Goal: Task Accomplishment & Management: Use online tool/utility

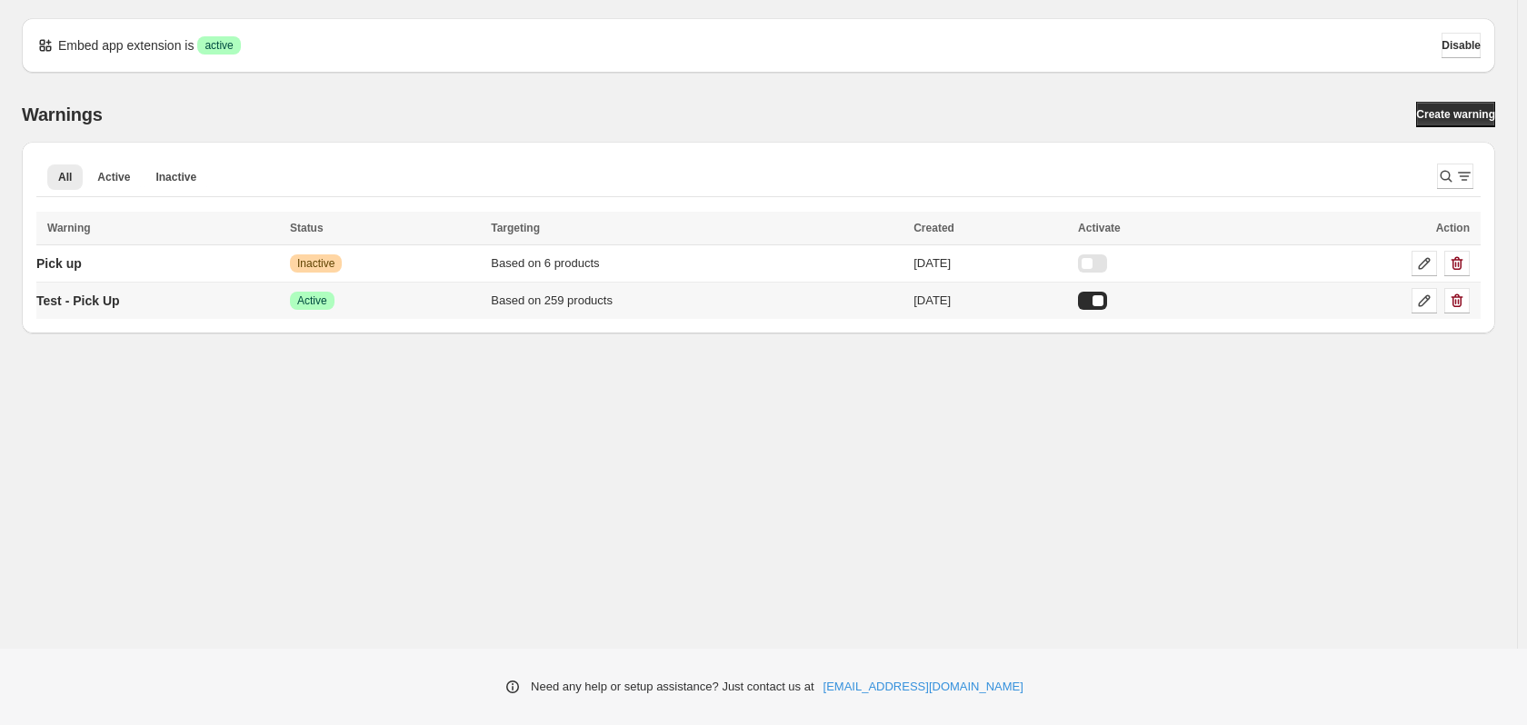
click at [200, 306] on td "Test - Pick Up" at bounding box center [160, 301] width 248 height 37
click at [1425, 302] on icon at bounding box center [1425, 301] width 18 height 18
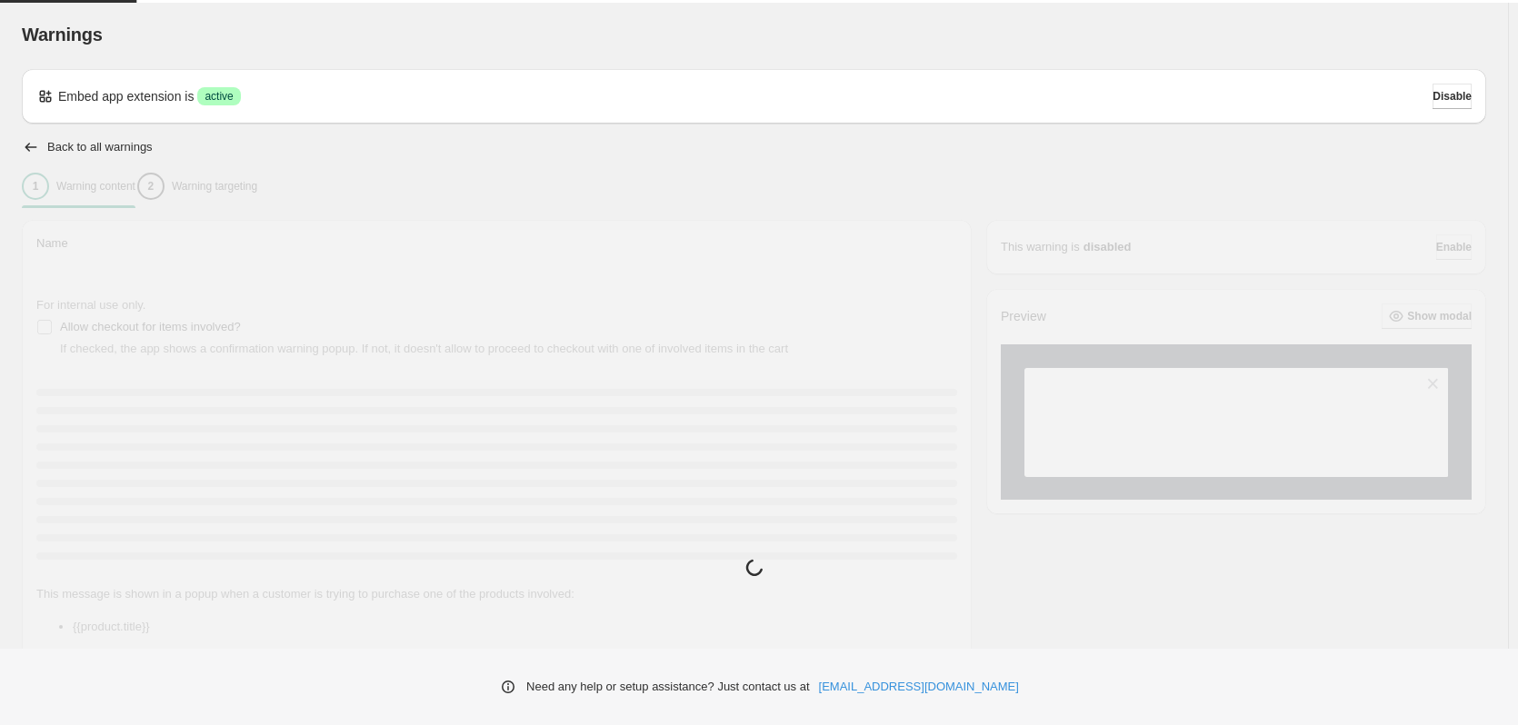
type input "**********"
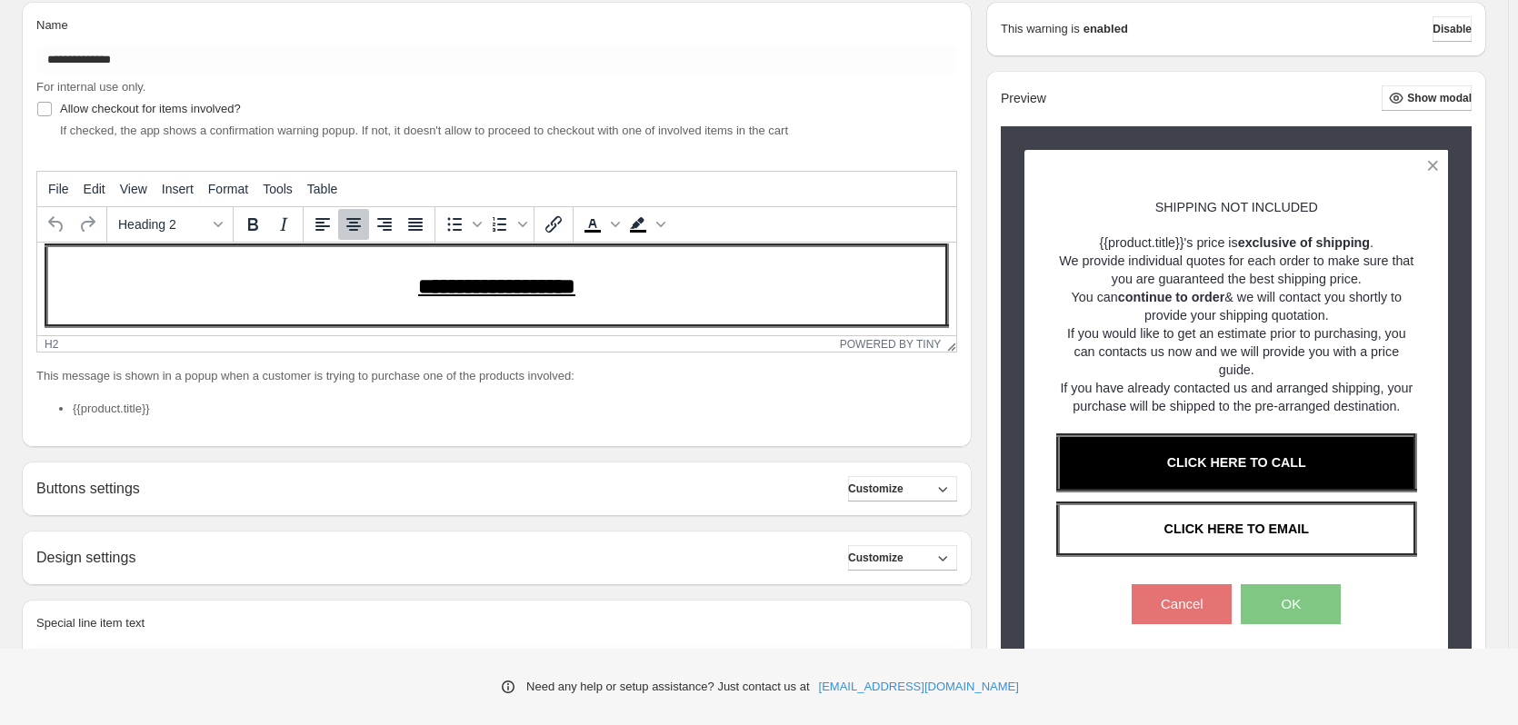
scroll to position [137, 0]
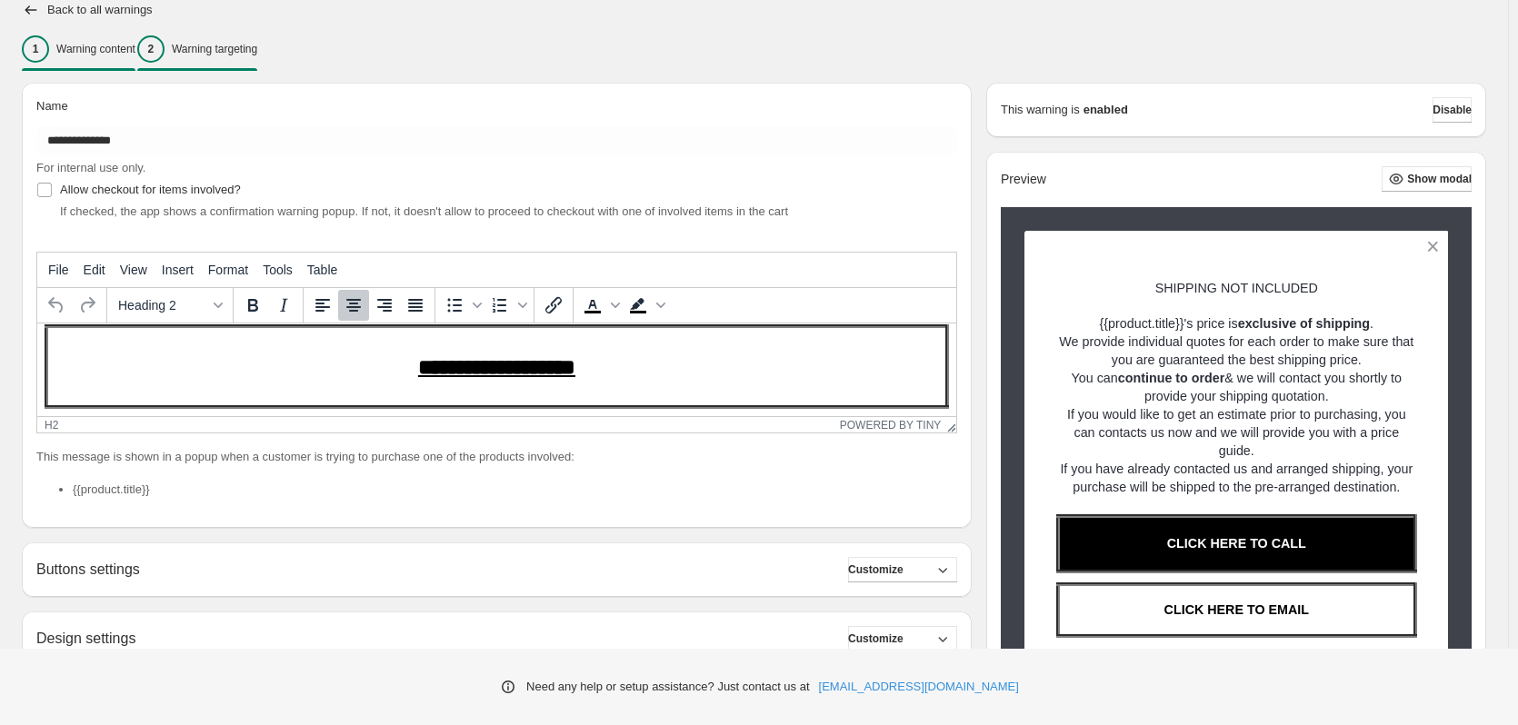
click at [246, 50] on p "Warning targeting" at bounding box center [214, 49] width 85 height 15
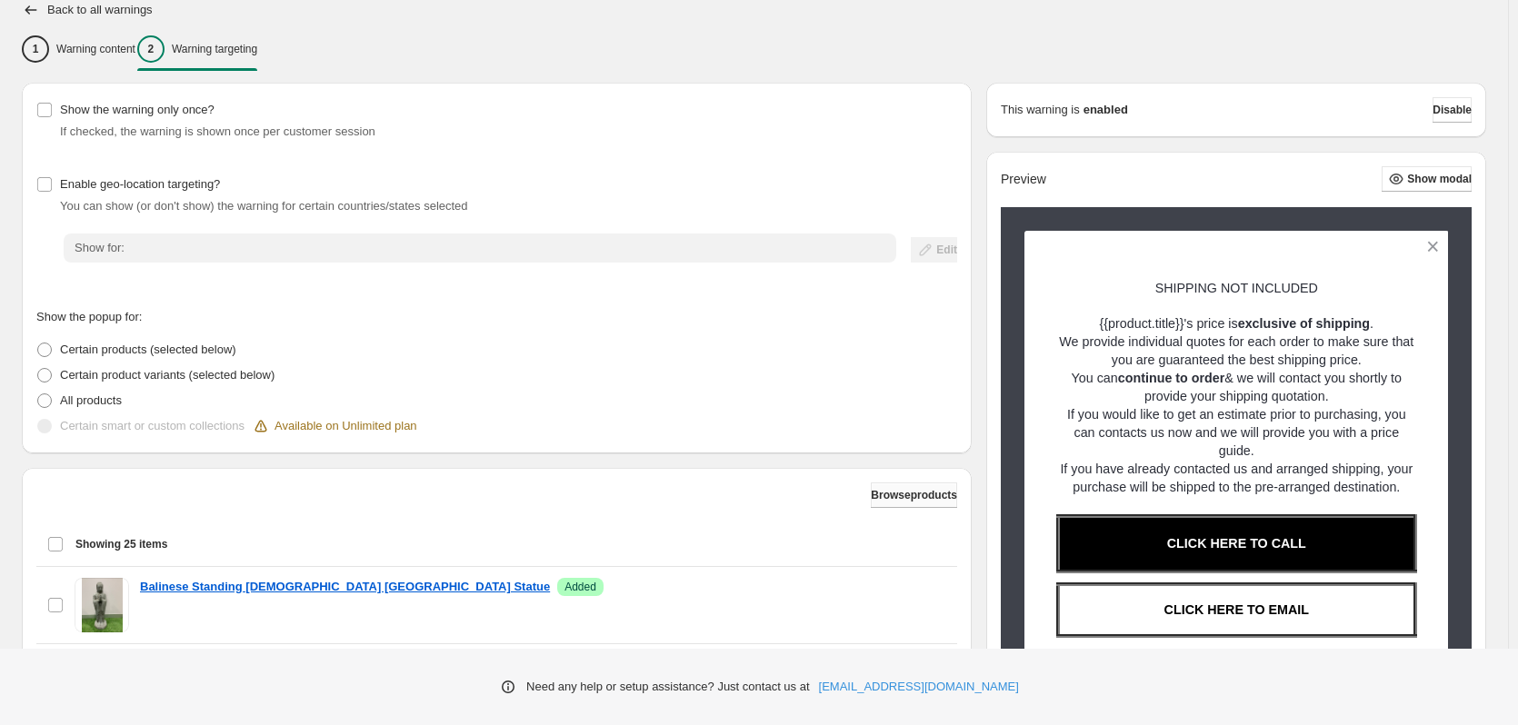
click at [910, 491] on span "Browse products" at bounding box center [914, 495] width 86 height 15
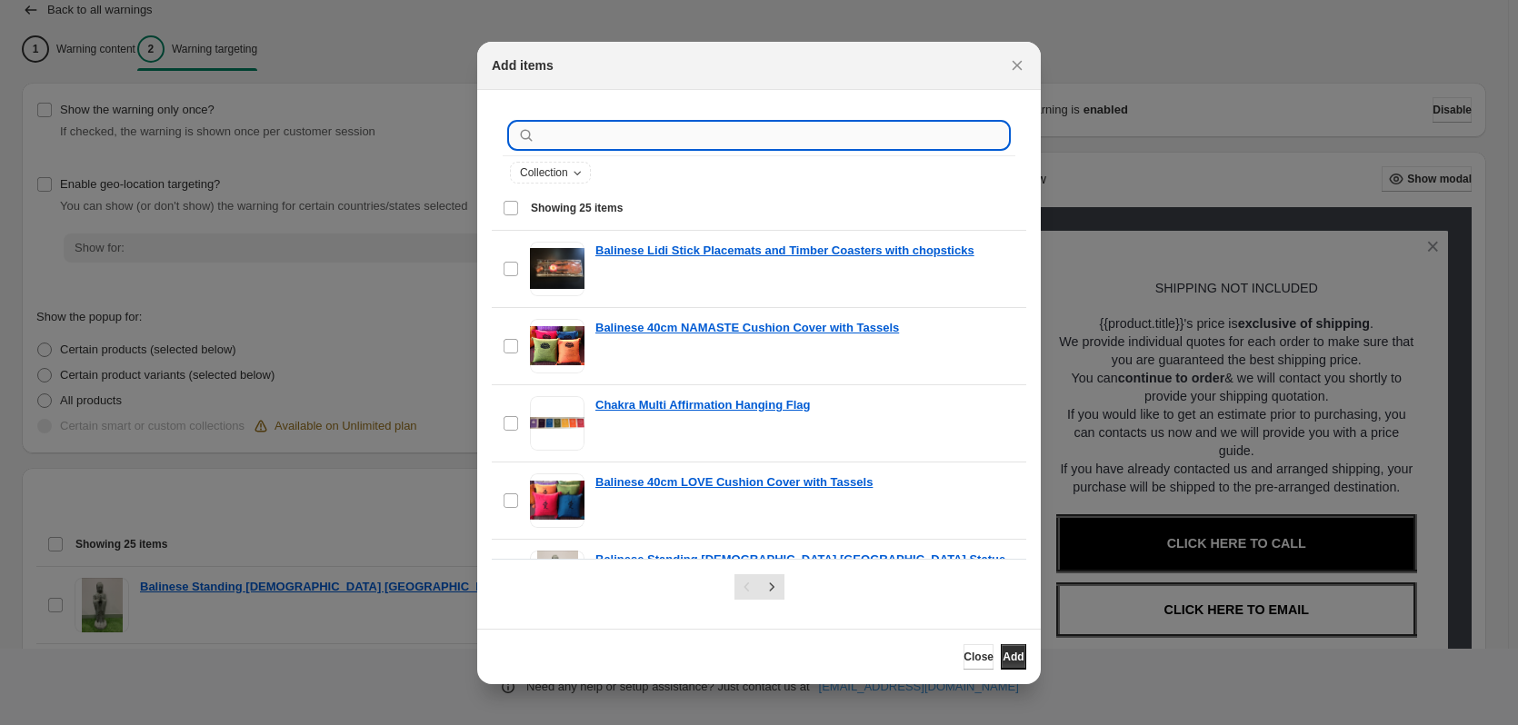
click at [567, 138] on input ":r1a:" at bounding box center [773, 135] width 469 height 25
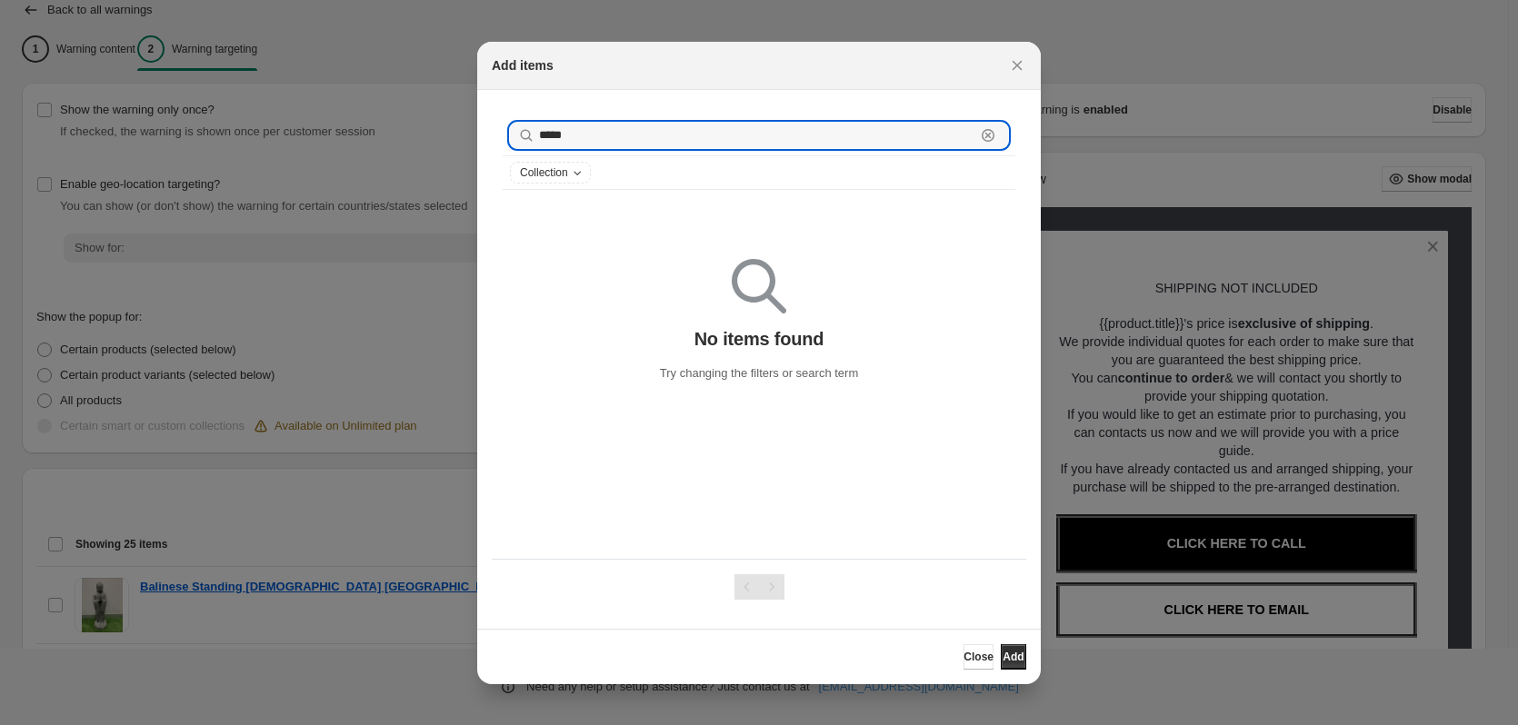
drag, startPoint x: 585, startPoint y: 135, endPoint x: 413, endPoint y: 120, distance: 172.5
type input "*"
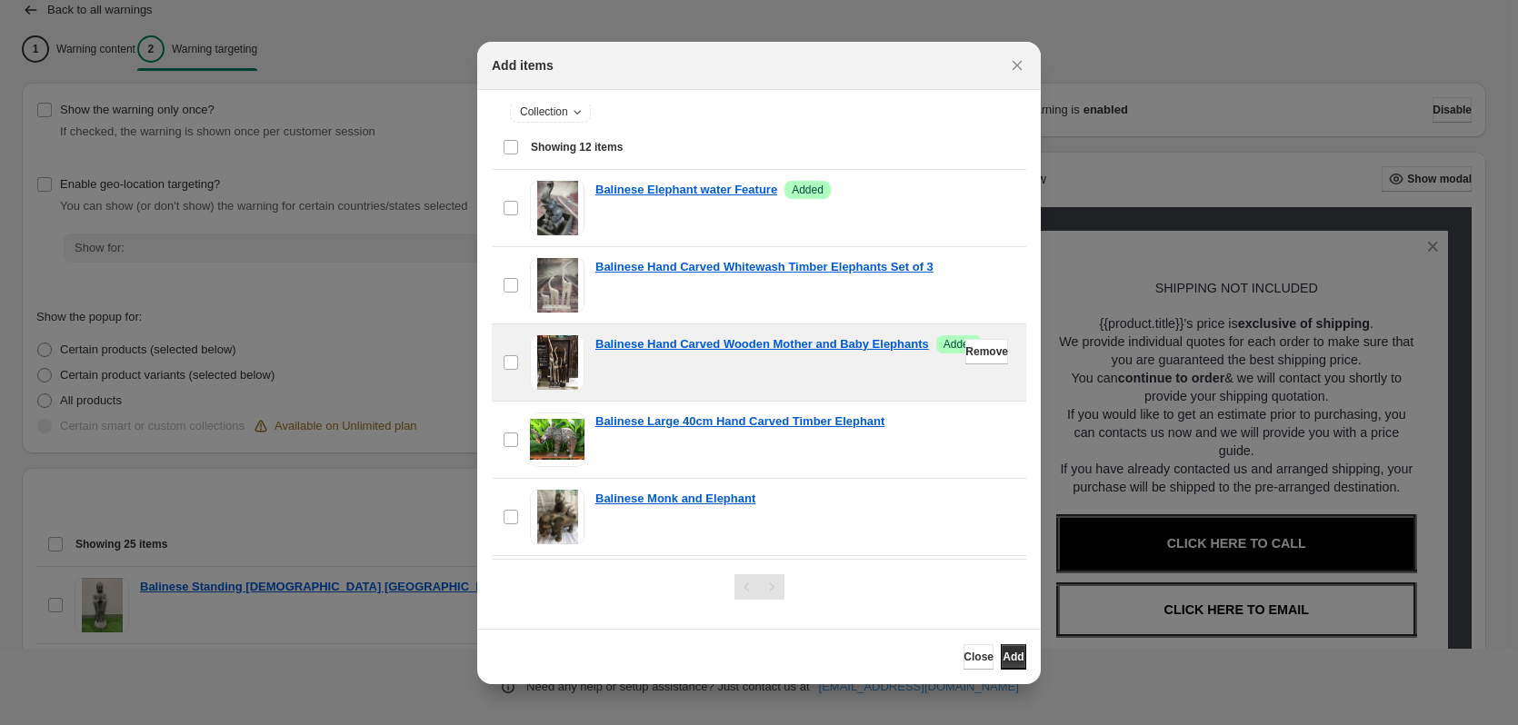
scroll to position [91, 0]
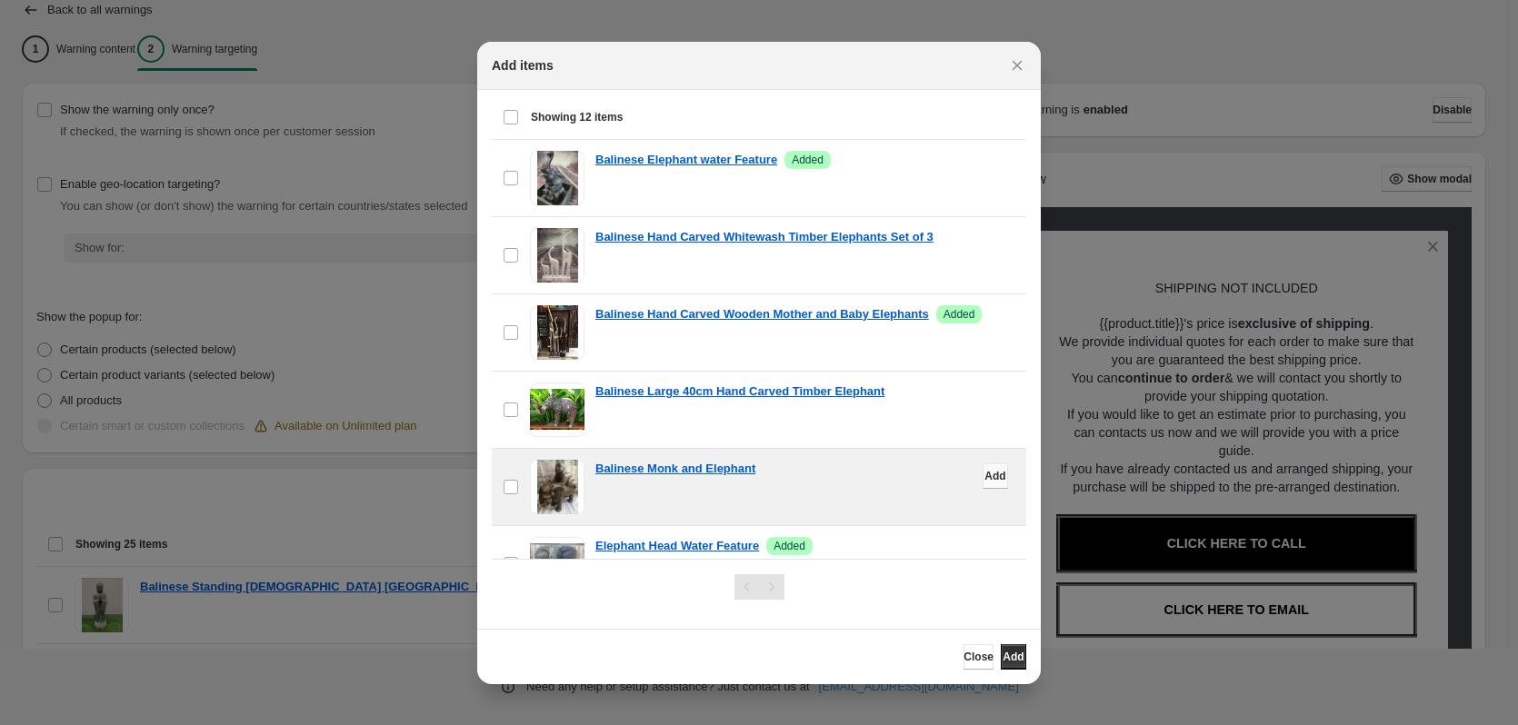
type input "********"
click at [985, 476] on span "Add" at bounding box center [995, 476] width 21 height 15
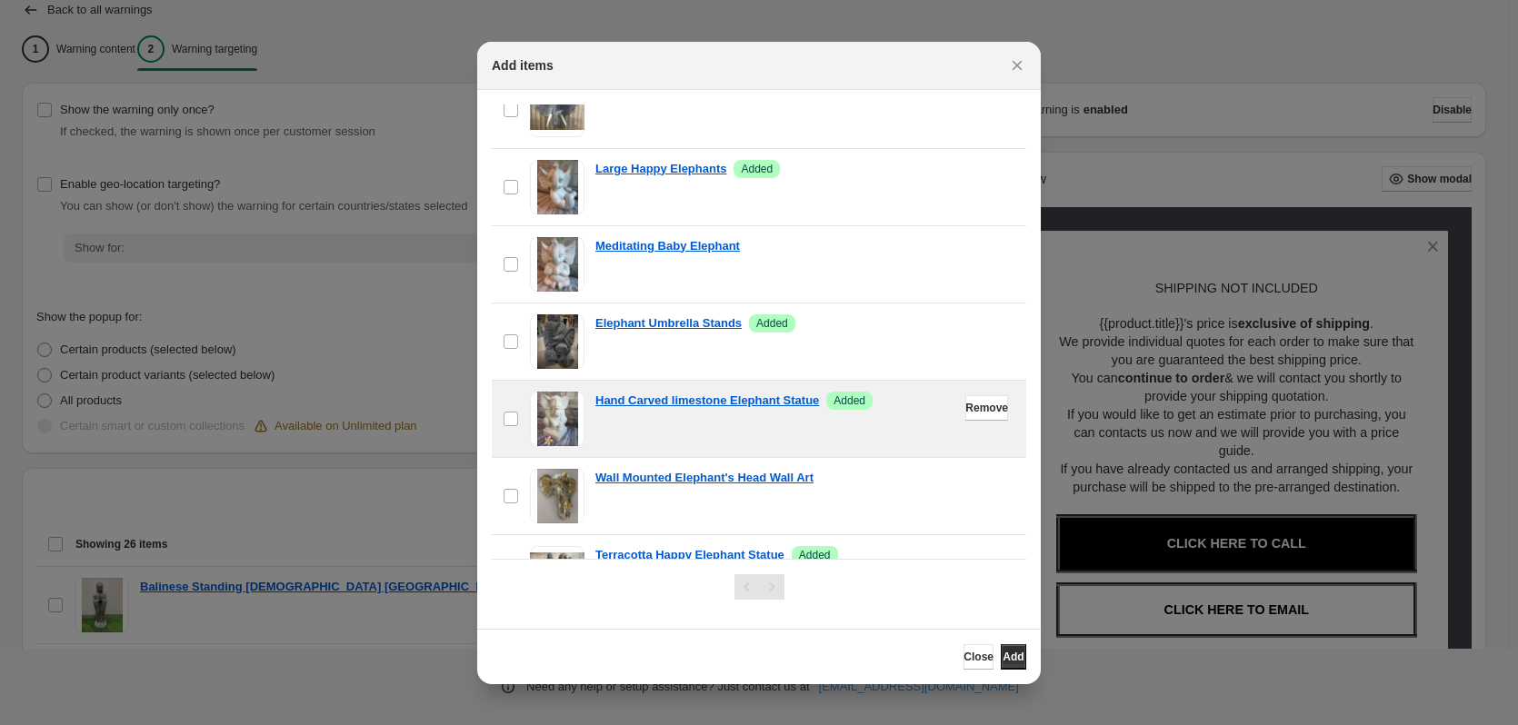
scroll to position [598, 0]
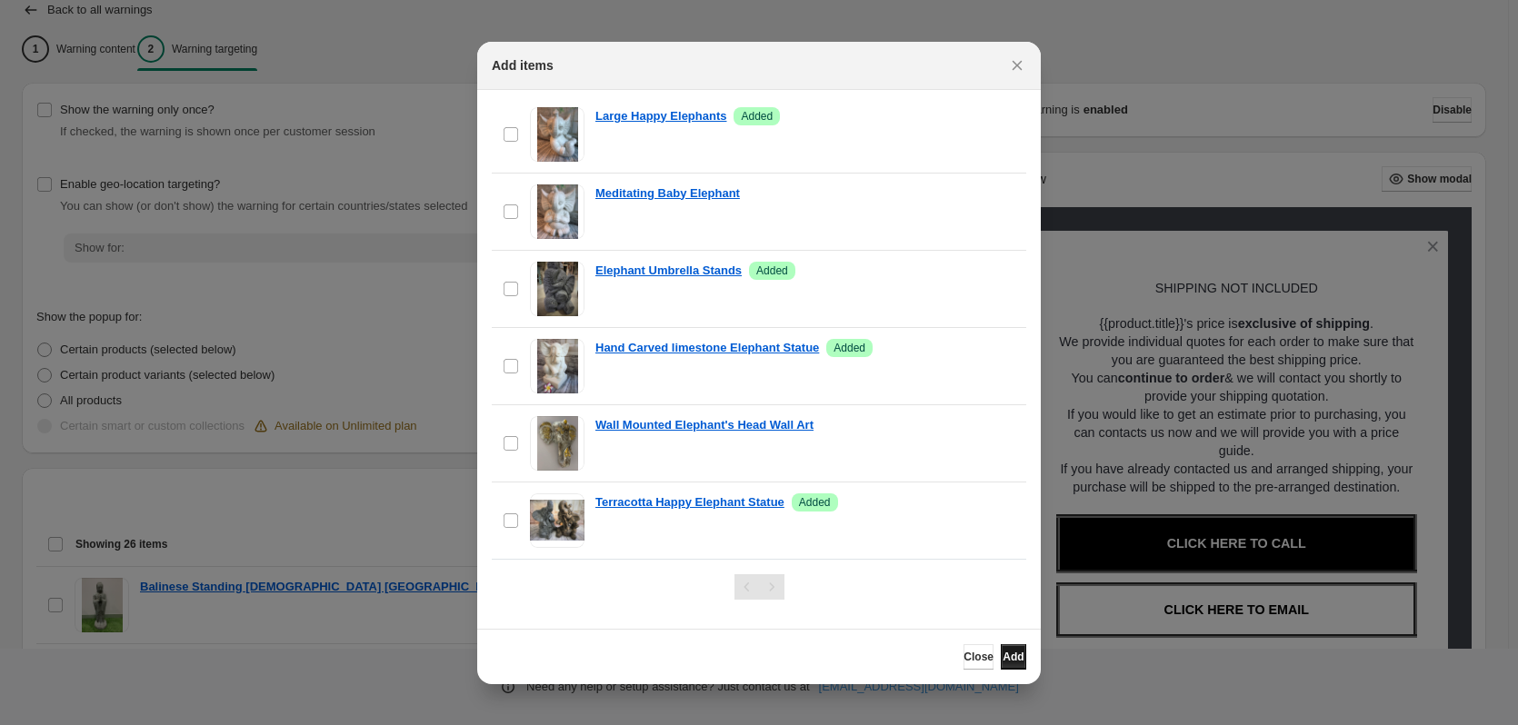
click at [1003, 656] on span "Add" at bounding box center [1013, 657] width 21 height 15
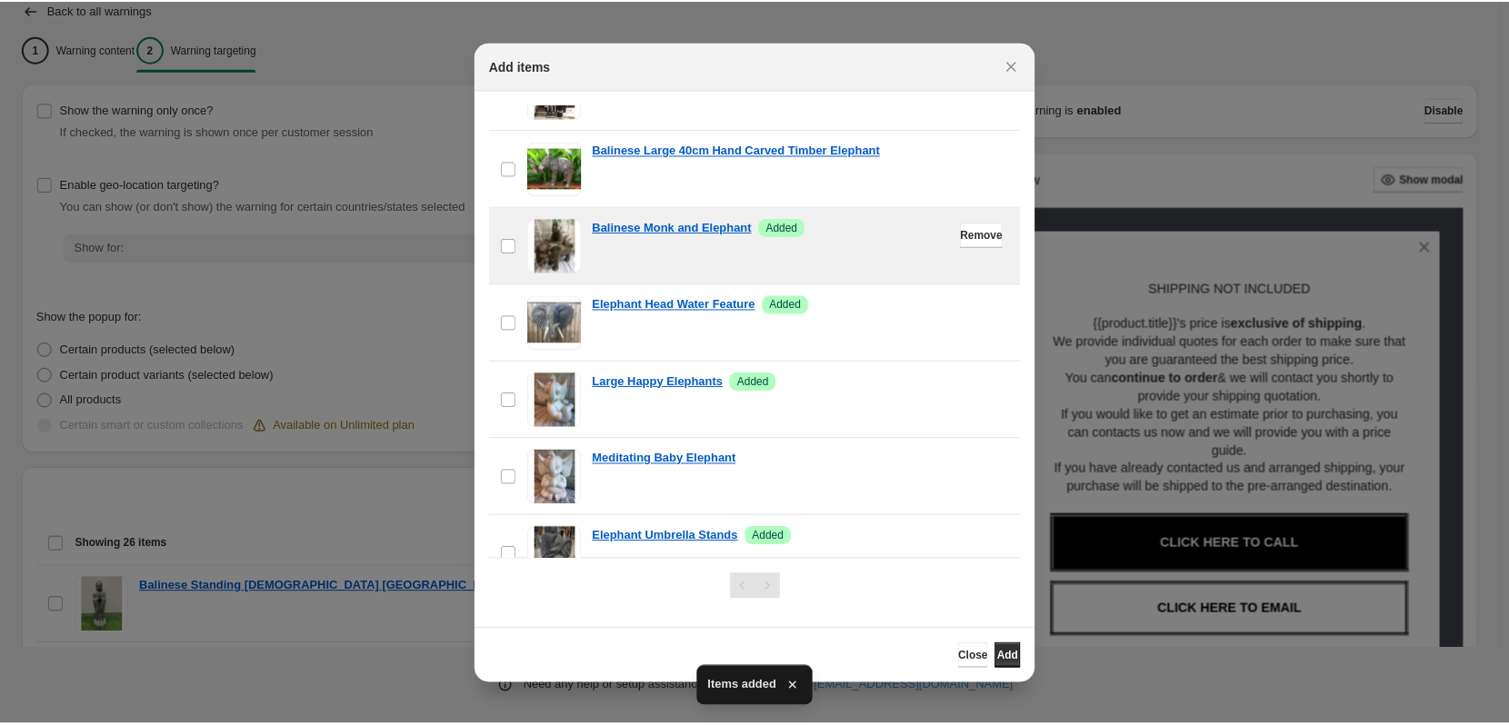
scroll to position [325, 0]
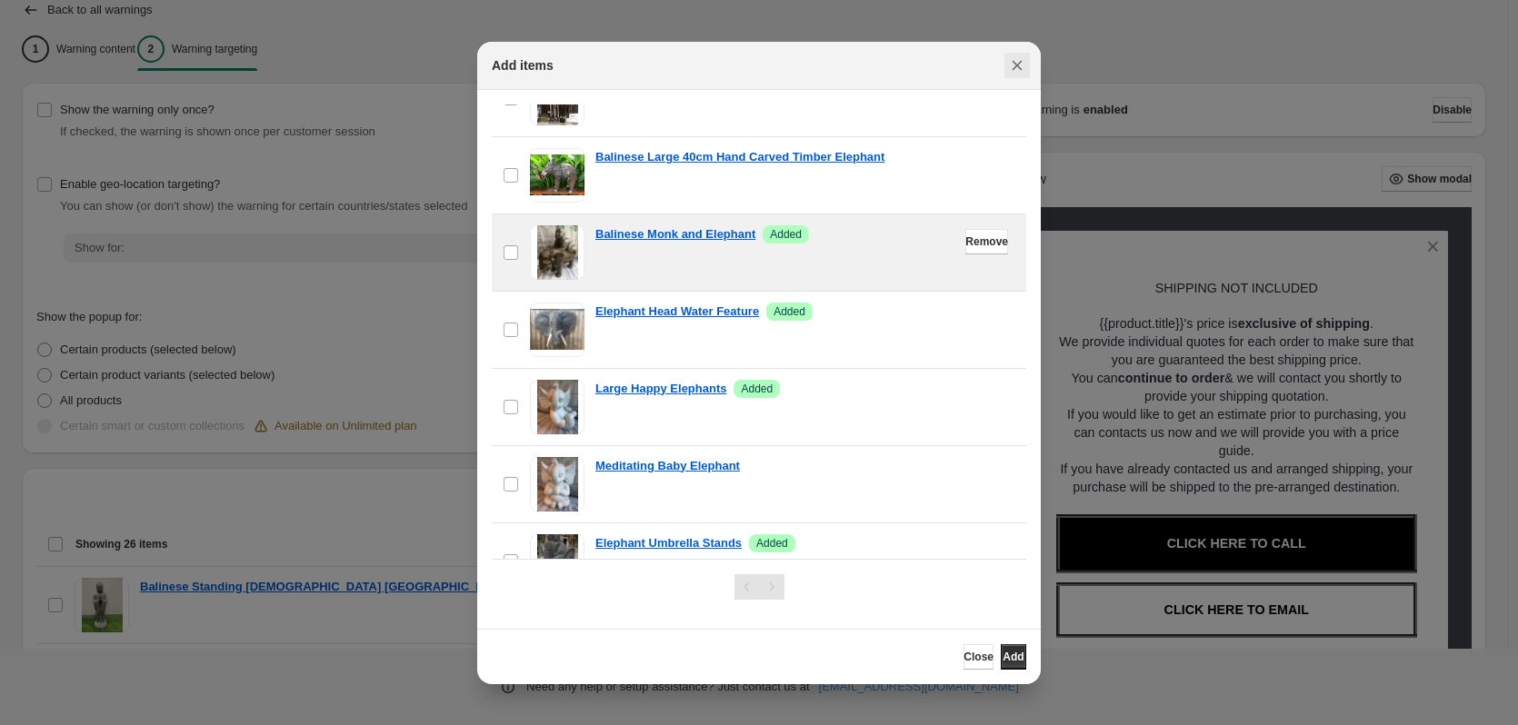
click at [1018, 65] on icon "Close" at bounding box center [1018, 65] width 10 height 10
